Goal: Check status

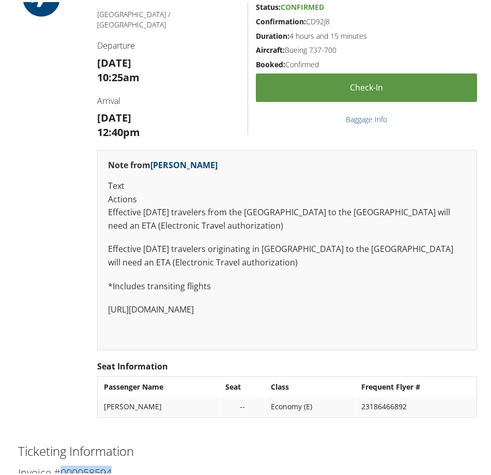
scroll to position [2072, 0]
